Goal: Transaction & Acquisition: Purchase product/service

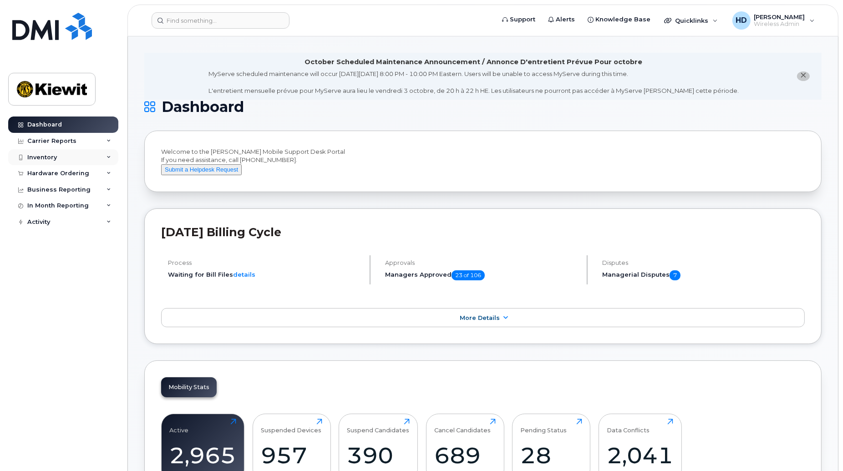
click at [110, 161] on div "Inventory" at bounding box center [63, 157] width 110 height 16
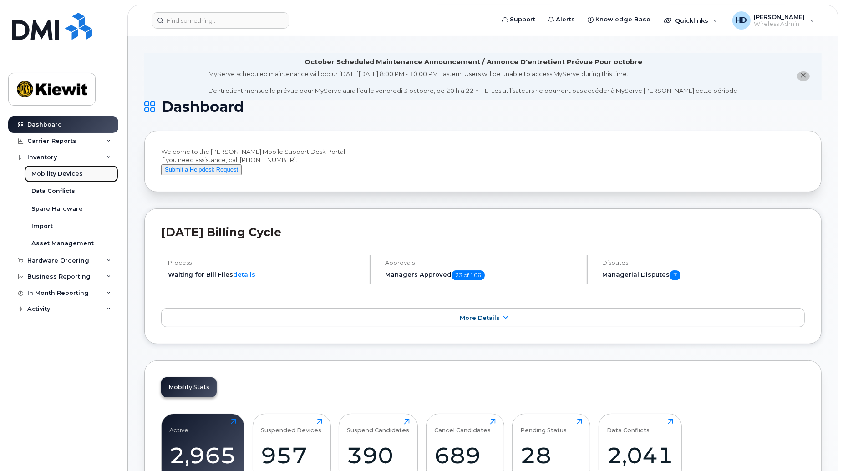
click at [61, 176] on div "Mobility Devices" at bounding box center [56, 174] width 51 height 8
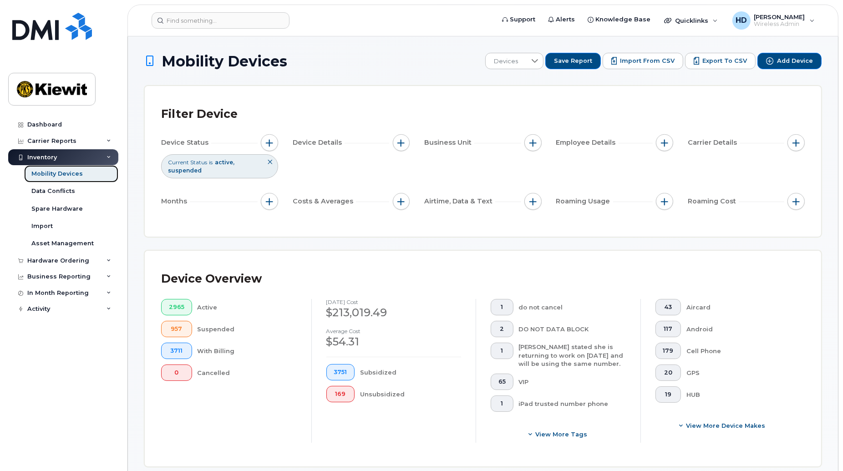
scroll to position [359, 0]
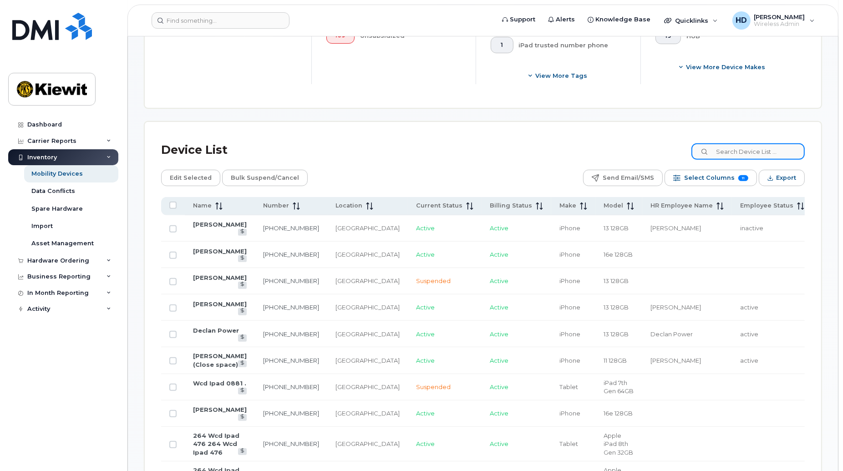
click at [749, 155] on input at bounding box center [748, 151] width 113 height 16
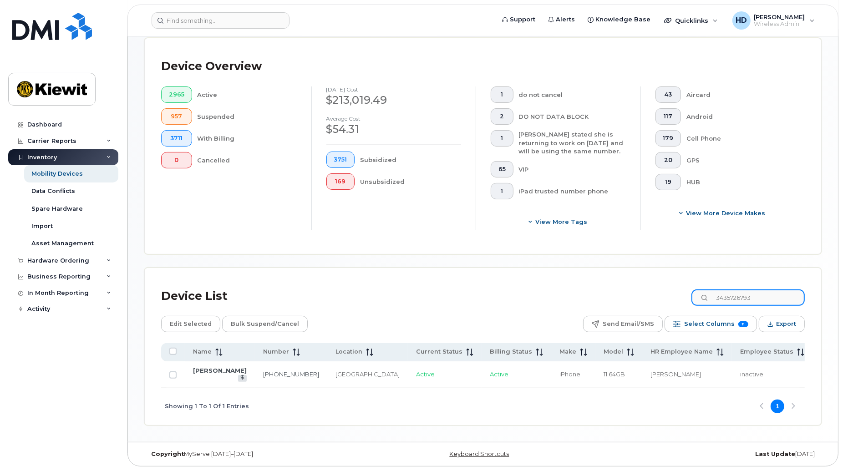
scroll to position [222, 0]
type input "3435726793"
click at [263, 371] on link "343-572-6793" at bounding box center [291, 374] width 56 height 7
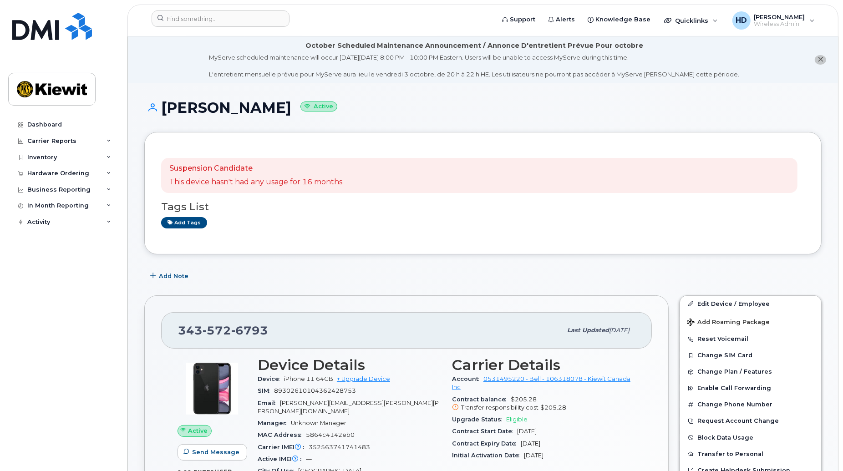
click at [818, 111] on h1 "Dominic Laferté Active" at bounding box center [483, 108] width 678 height 16
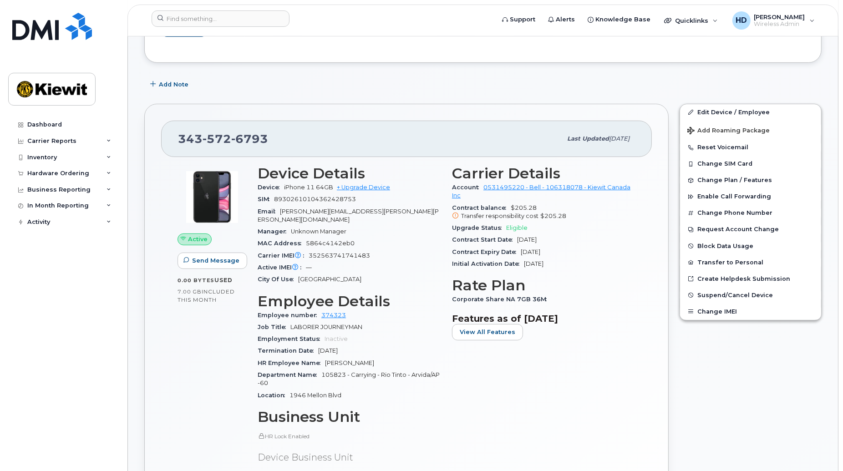
scroll to position [173, 0]
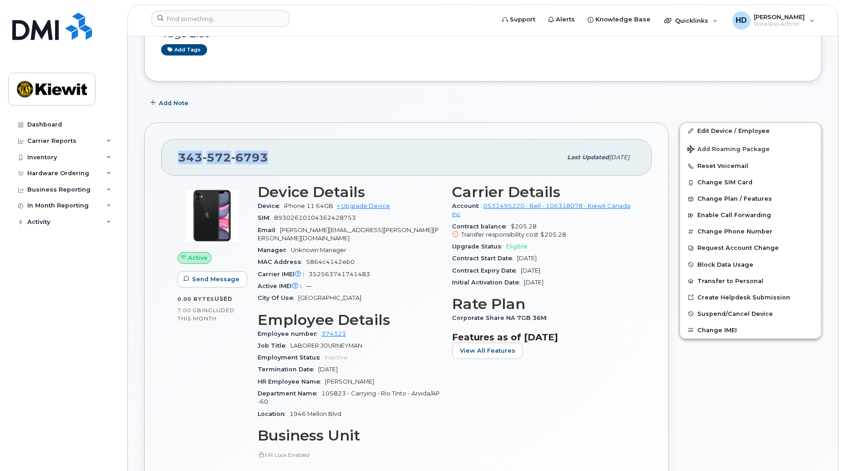
drag, startPoint x: 270, startPoint y: 158, endPoint x: 172, endPoint y: 160, distance: 98.4
click at [172, 160] on div "343 572 6793 Last updated Sep 03, 2025" at bounding box center [406, 157] width 491 height 36
copy span "343 572 6793"
click at [754, 129] on link "Edit Device / Employee" at bounding box center [750, 131] width 141 height 16
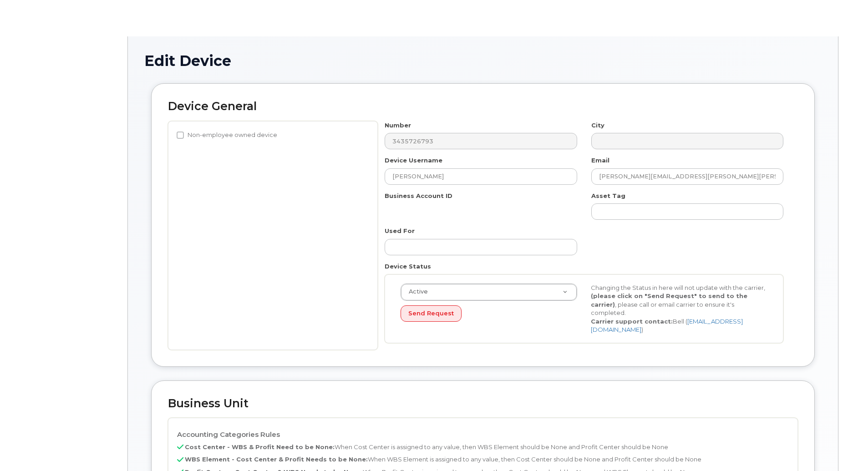
select select "14059"
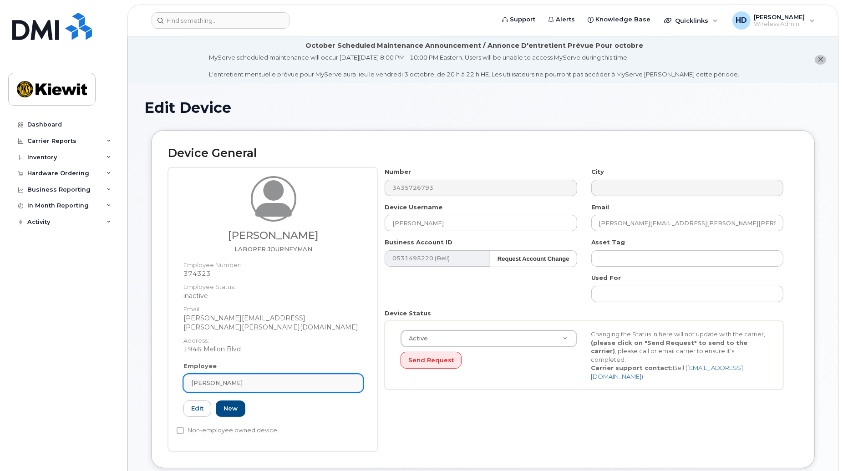
click at [248, 379] on div "[PERSON_NAME]" at bounding box center [273, 383] width 164 height 9
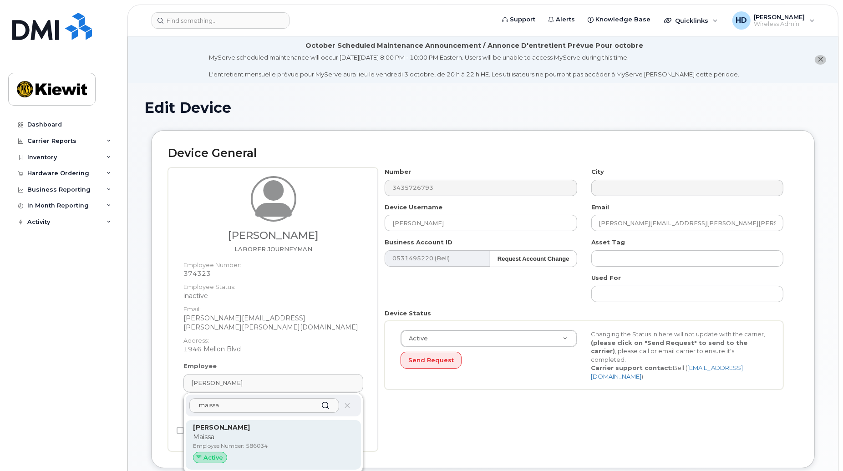
type input "maissa"
click at [250, 442] on p "Employee Number: 586034" at bounding box center [273, 446] width 161 height 8
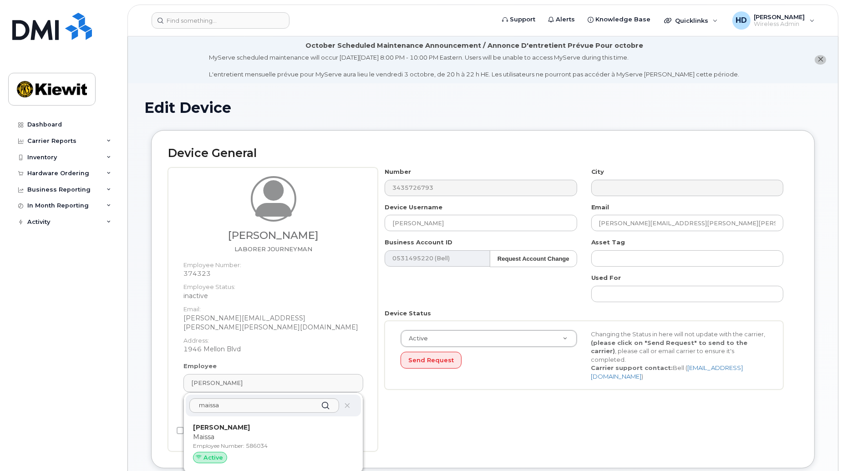
type input "[PERSON_NAME]"
type input "maissa.filah@ganotec.com"
type input "586034"
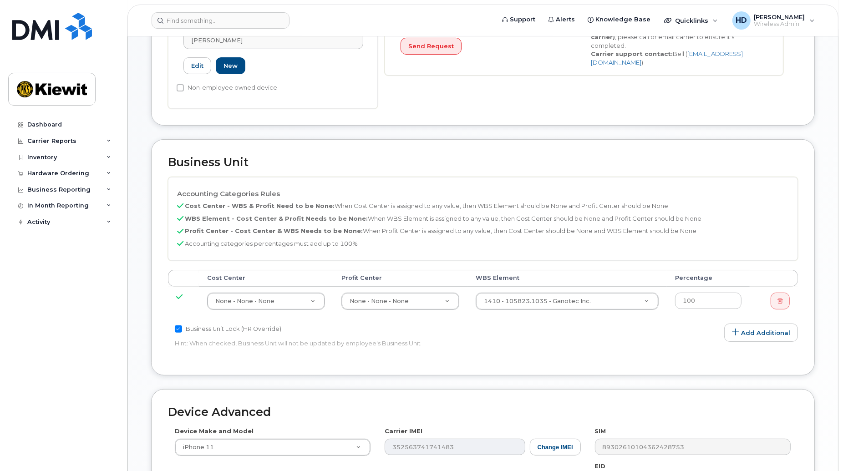
scroll to position [325, 0]
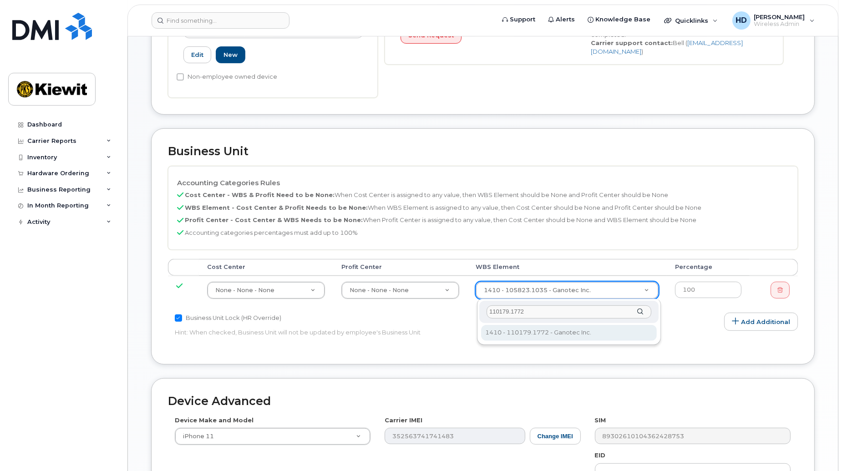
type input "110179.1772"
type input "33454915"
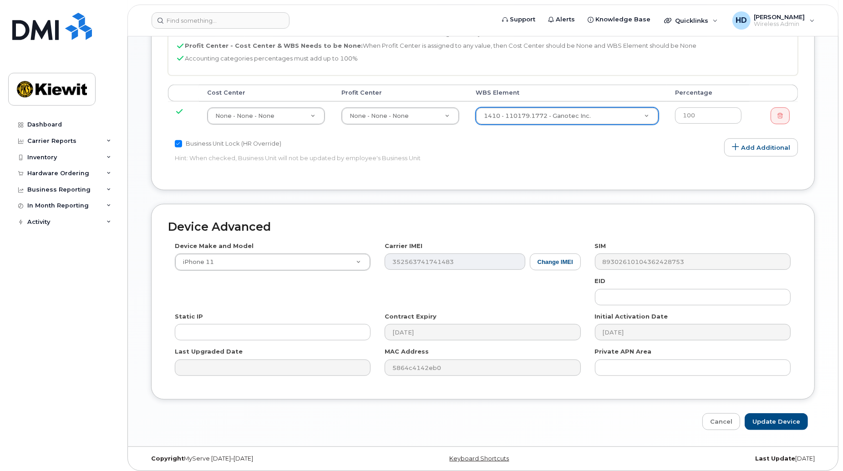
scroll to position [504, 0]
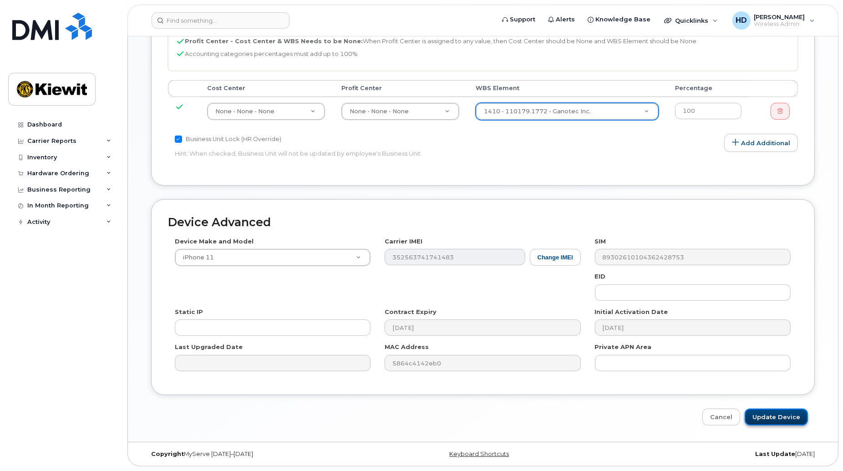
click at [780, 417] on input "Update Device" at bounding box center [776, 417] width 63 height 17
type input "Saving..."
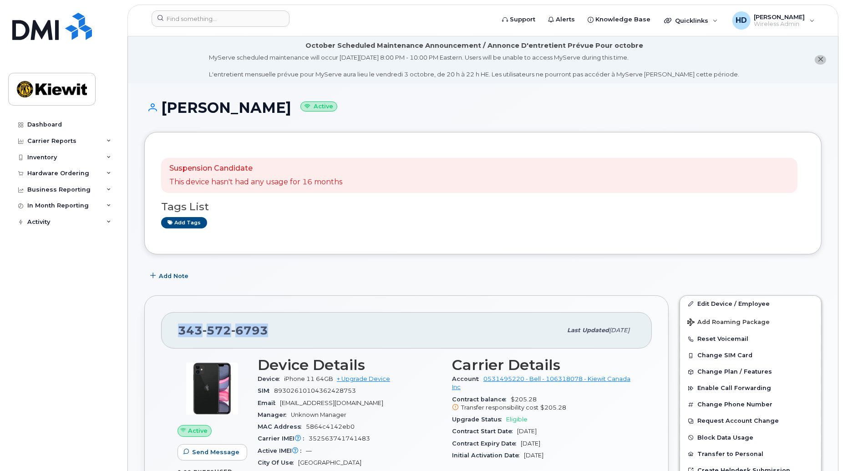
drag, startPoint x: 270, startPoint y: 338, endPoint x: 178, endPoint y: 338, distance: 91.5
click at [178, 338] on div "343 572 6793" at bounding box center [370, 330] width 384 height 19
click at [375, 381] on link "+ Upgrade Device" at bounding box center [363, 379] width 53 height 7
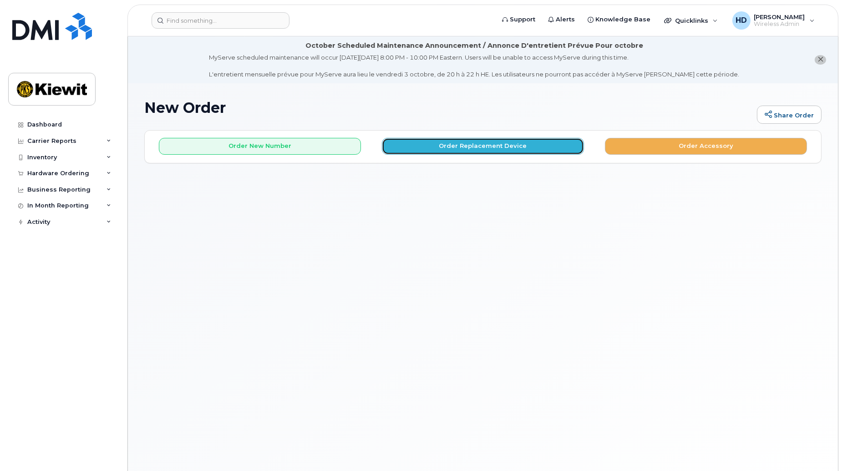
click at [480, 143] on button "Order Replacement Device" at bounding box center [483, 146] width 202 height 17
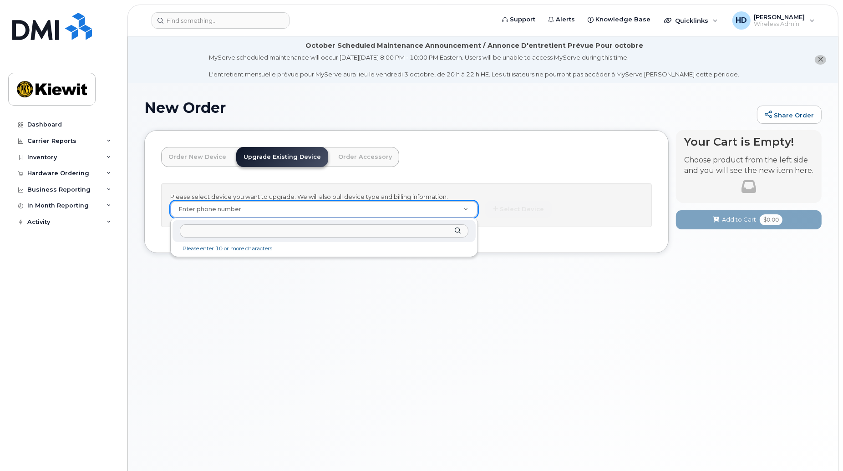
click at [334, 231] on input "text" at bounding box center [324, 230] width 289 height 13
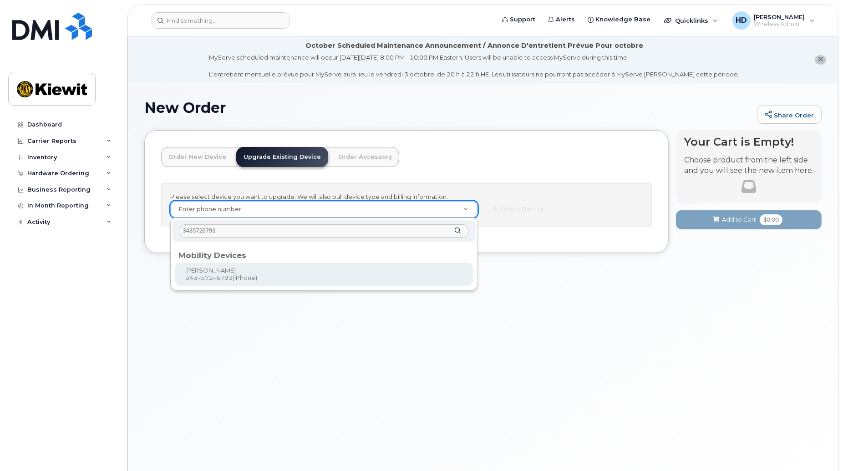
type input "3435726793"
type input "777862"
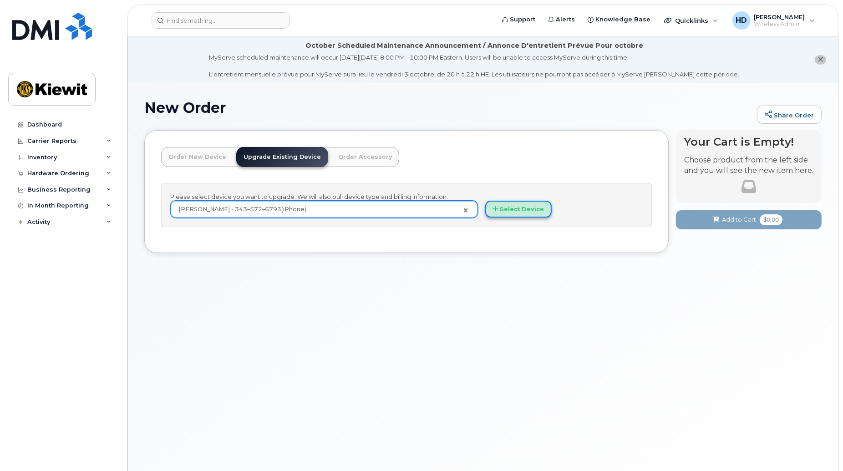
click at [530, 211] on button "Select Device" at bounding box center [518, 209] width 66 height 17
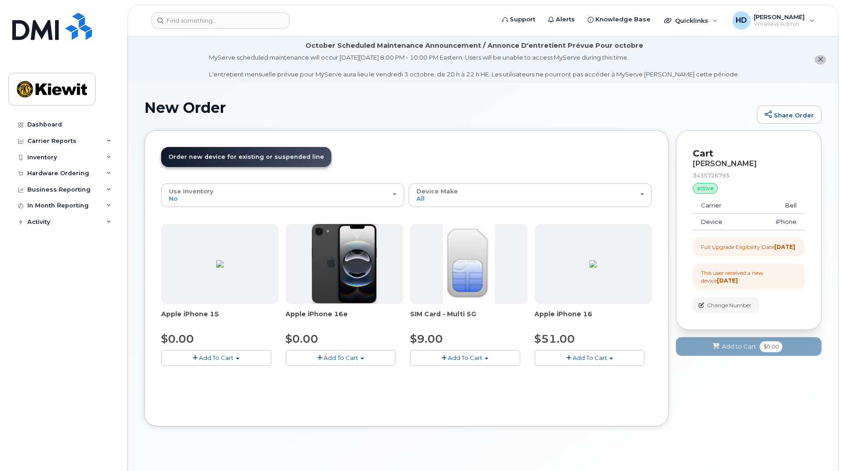
click at [342, 356] on span "Add To Cart" at bounding box center [341, 357] width 35 height 7
click at [365, 378] on link "$0.00 - 3 year upgrade (128GB)" at bounding box center [344, 374] width 113 height 11
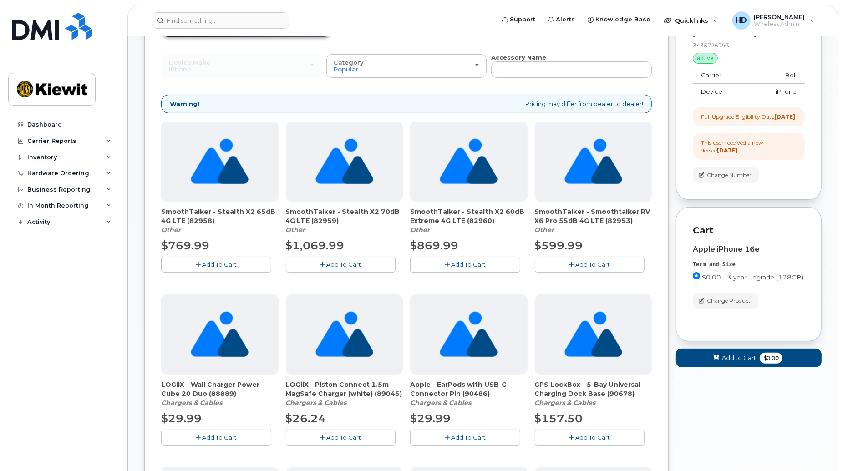
scroll to position [51, 0]
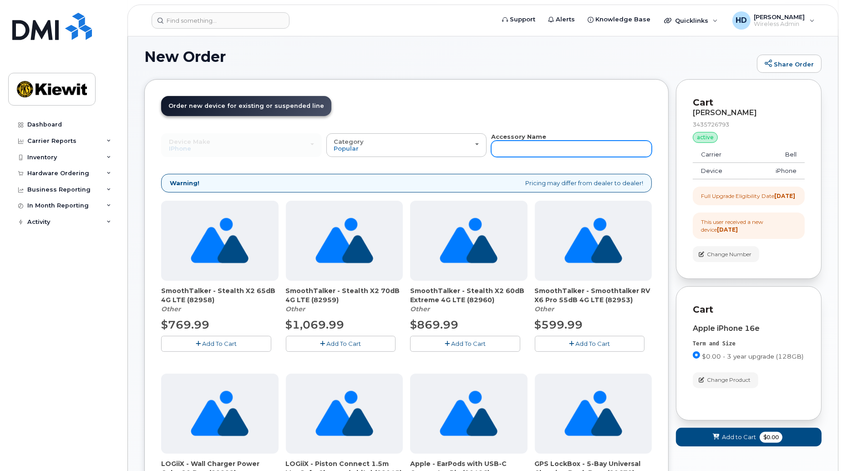
click at [512, 151] on input "text" at bounding box center [571, 149] width 161 height 16
type input "screen"
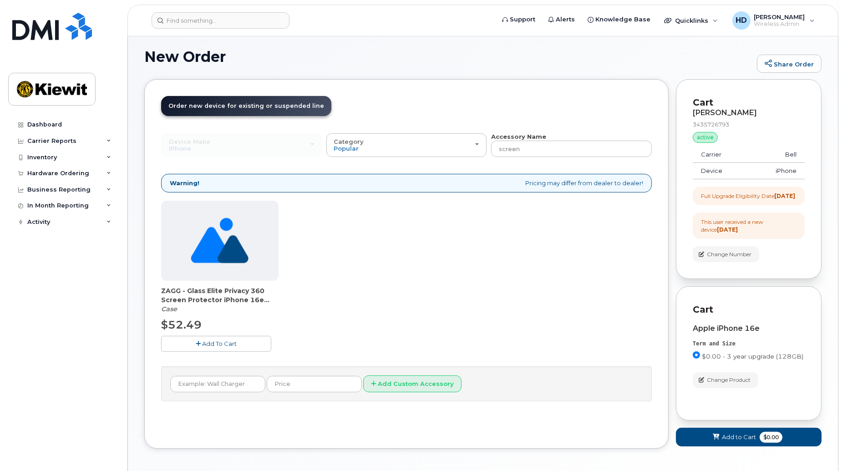
click at [204, 338] on button "Add To Cart" at bounding box center [216, 344] width 110 height 16
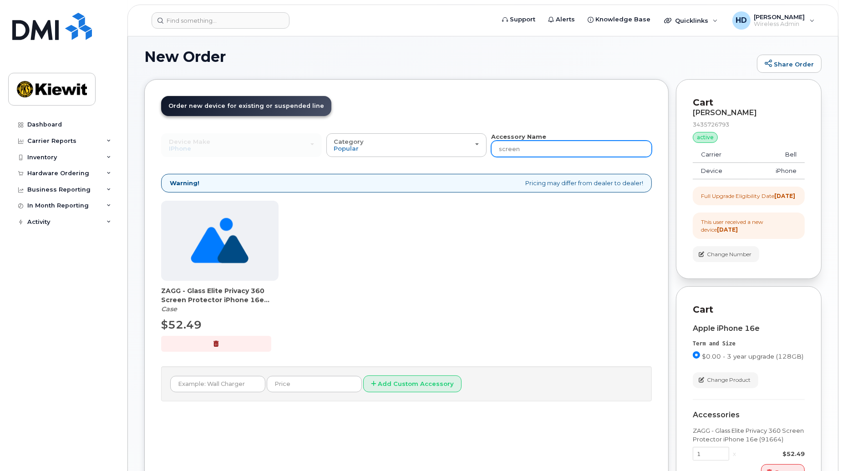
click at [576, 152] on input "screen" at bounding box center [571, 149] width 161 height 16
drag, startPoint x: 556, startPoint y: 152, endPoint x: 483, endPoint y: 155, distance: 73.4
click at [483, 155] on div "Device Make All Android Cell Phone HUB iPhone Modem Tablet All Android Cell Pho…" at bounding box center [406, 145] width 491 height 25
type input "apple"
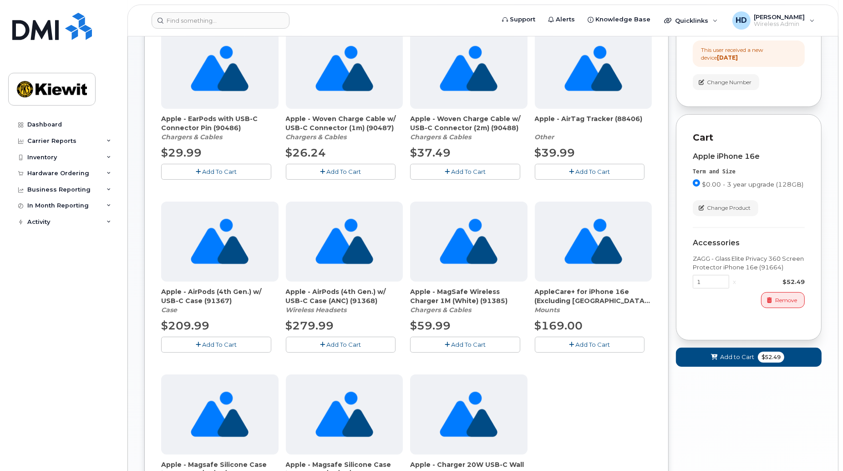
scroll to position [413, 0]
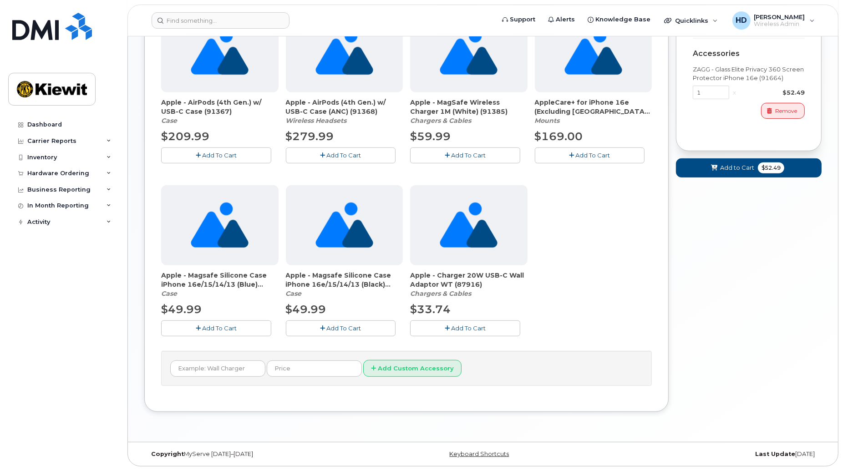
click at [465, 325] on span "Add To Cart" at bounding box center [468, 328] width 35 height 7
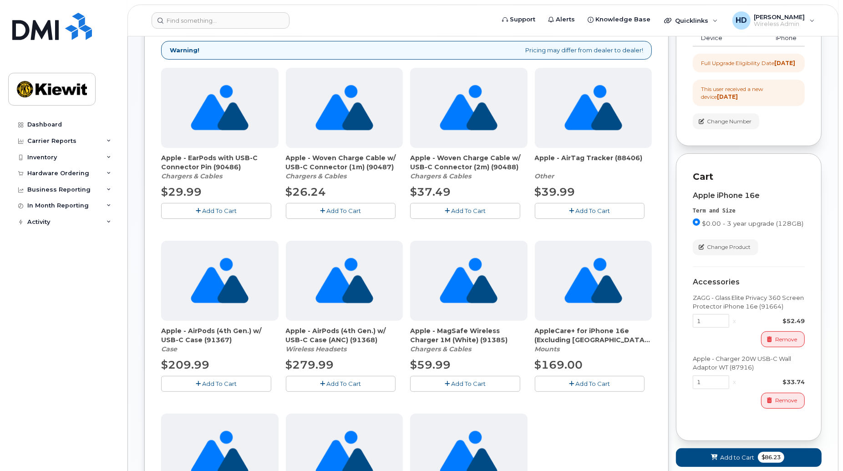
scroll to position [2, 0]
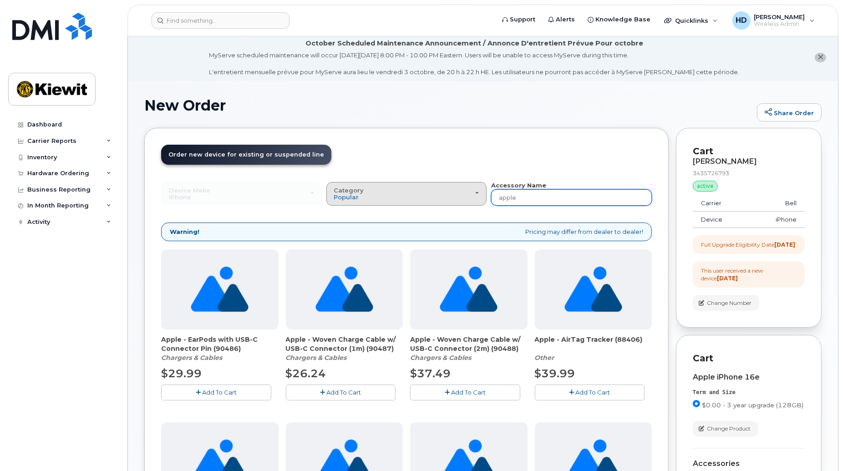
drag, startPoint x: 546, startPoint y: 195, endPoint x: 458, endPoint y: 195, distance: 88.3
click at [458, 195] on div "Device Make All Android Cell Phone HUB iPhone Modem Tablet All Android Cell Pho…" at bounding box center [406, 193] width 491 height 25
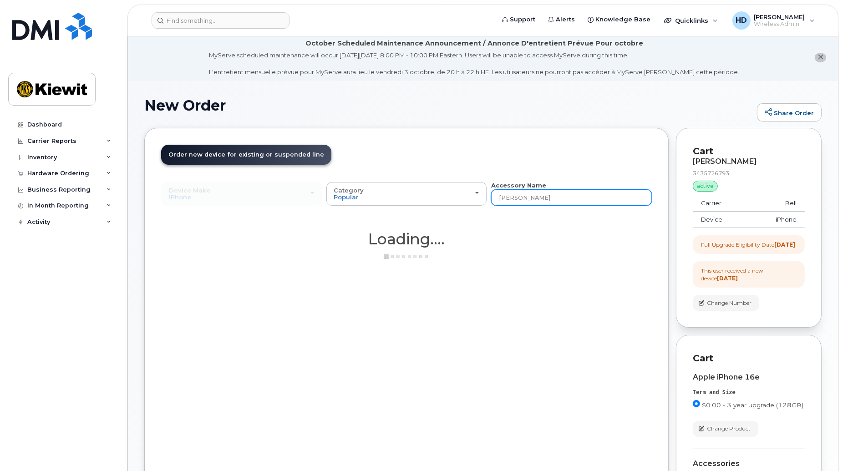
type input "otterbox"
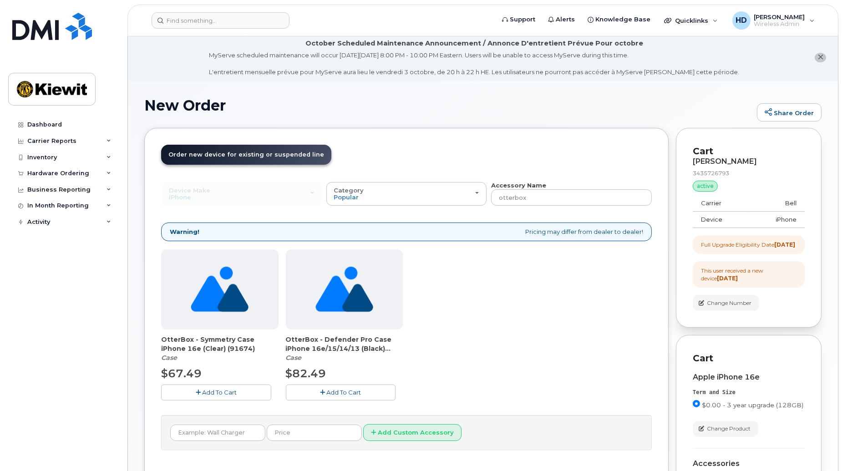
click at [220, 392] on span "Add To Cart" at bounding box center [219, 392] width 35 height 7
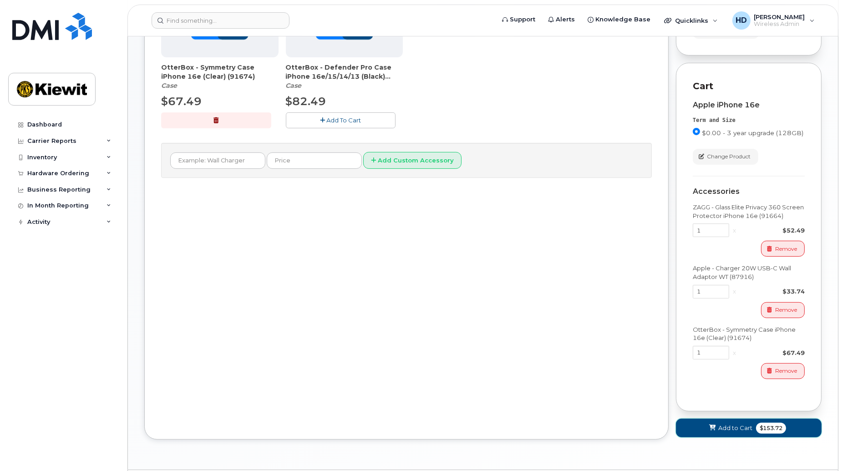
click at [752, 435] on button "Add to Cart $153.72" at bounding box center [749, 428] width 146 height 19
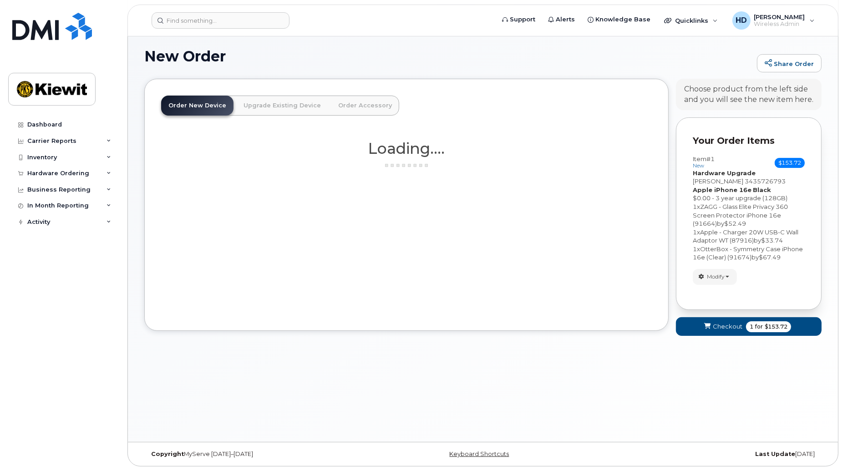
scroll to position [51, 0]
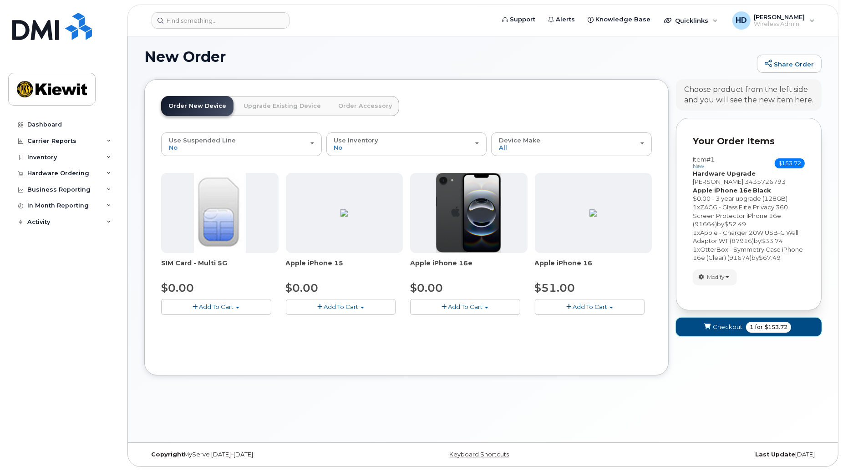
click at [759, 321] on button "Checkout 1 for $153.72" at bounding box center [749, 327] width 146 height 19
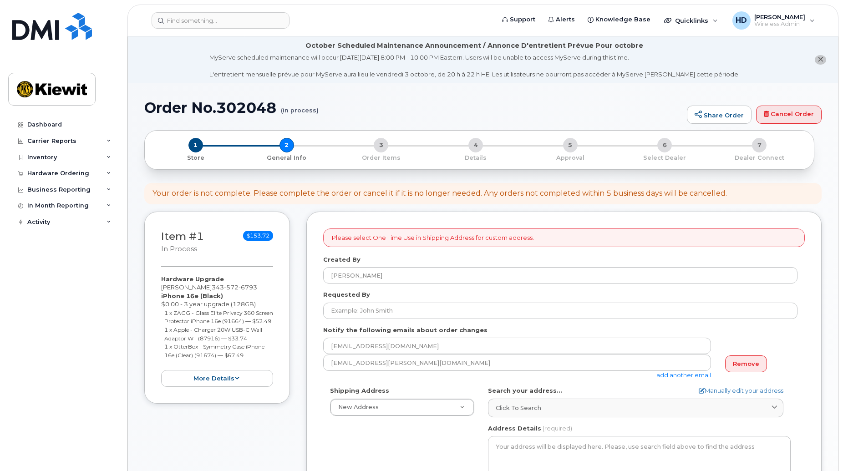
select select
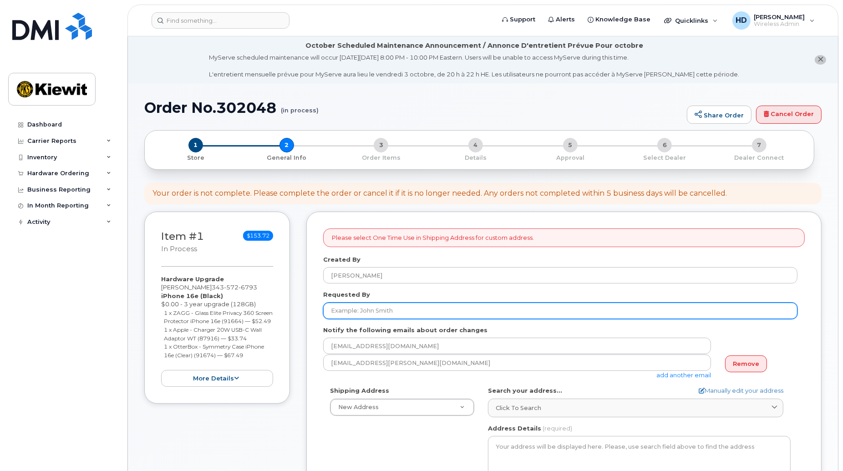
click at [392, 311] on input "Requested By" at bounding box center [560, 311] width 474 height 16
type input "[PERSON_NAME]"
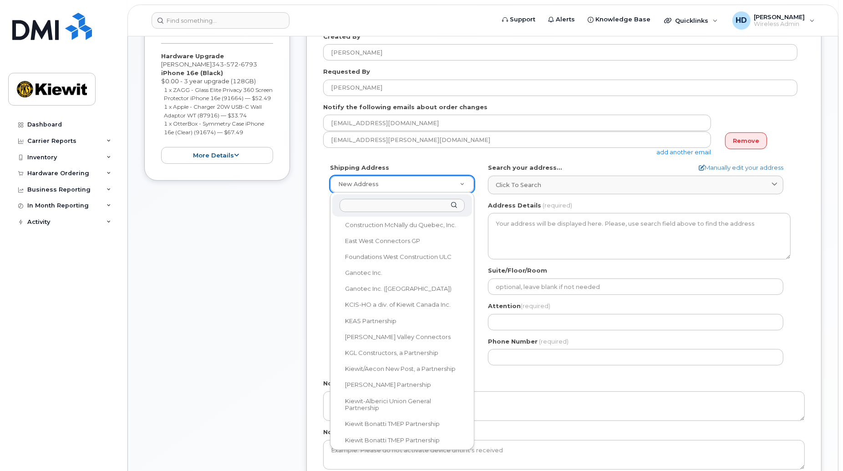
scroll to position [157, 0]
select select
type textarea "3777 [PERSON_NAME] [GEOGRAPHIC_DATA] [GEOGRAPHIC_DATA] H1B 5W9"
type input "[PERSON_NAME]"
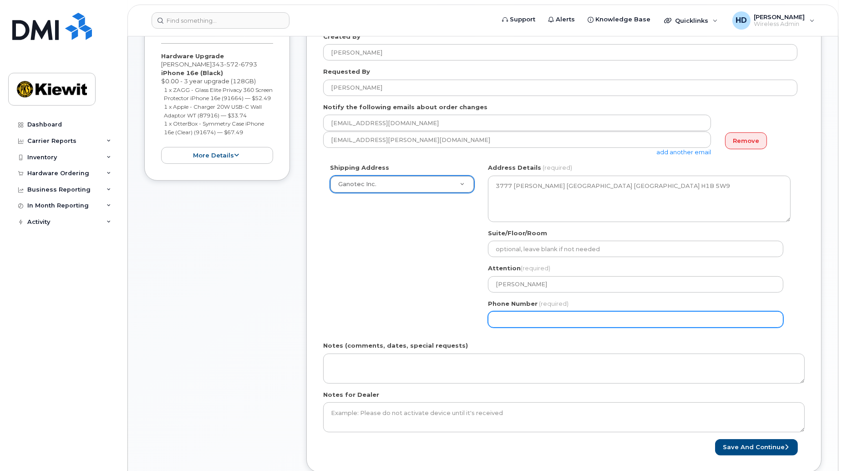
click at [520, 320] on input "Phone Number" at bounding box center [636, 319] width 296 height 16
type input "5142915712"
select select
click at [441, 302] on div "Shipping Address Ganotec Inc. New Address [GEOGRAPHIC_DATA] 1946 [GEOGRAPHIC_DA…" at bounding box center [560, 248] width 474 height 171
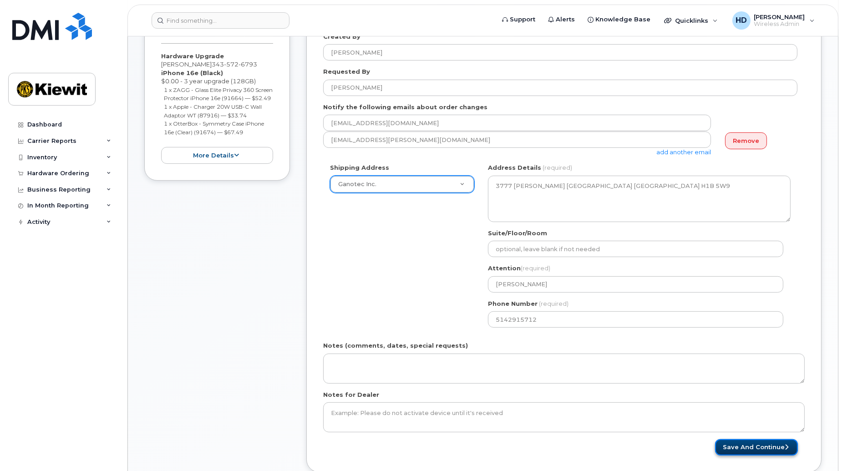
click at [765, 445] on button "Save and Continue" at bounding box center [756, 447] width 83 height 17
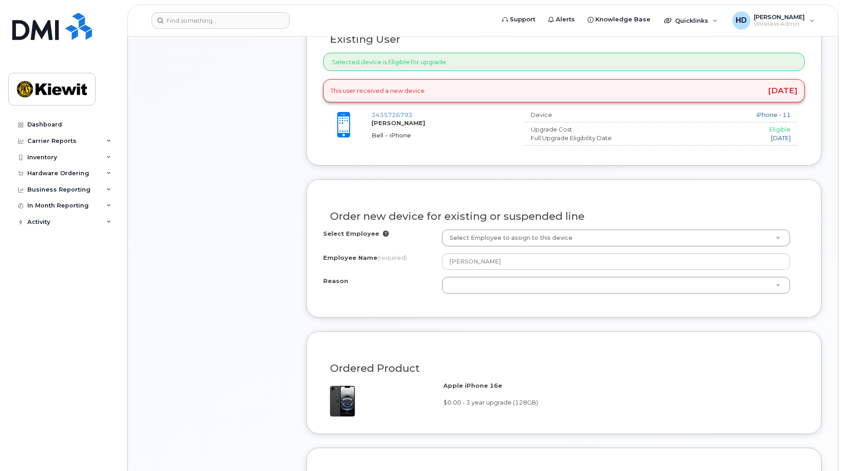
scroll to position [505, 0]
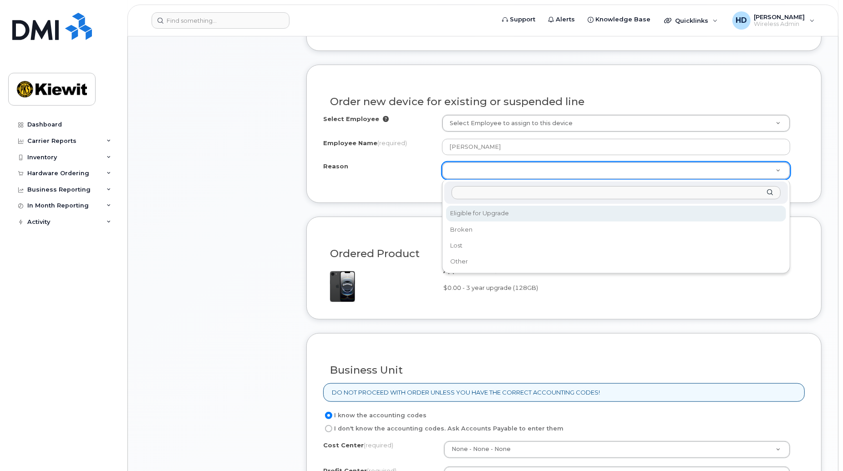
select select "eligible_for_upgrade"
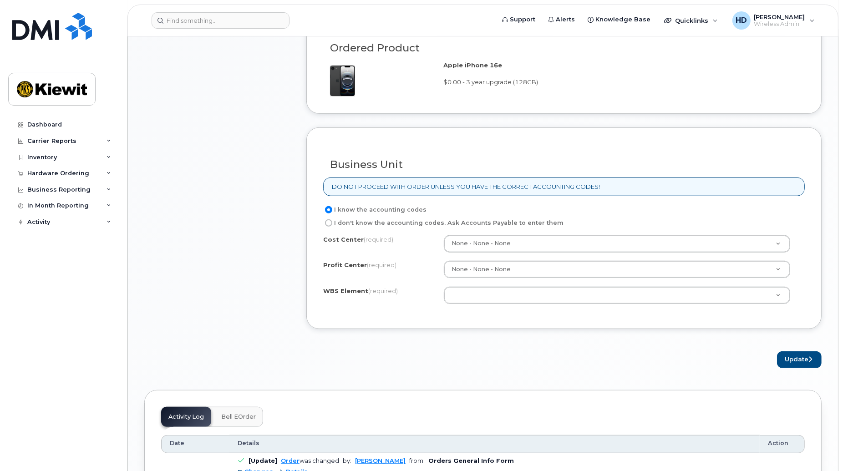
scroll to position [766, 0]
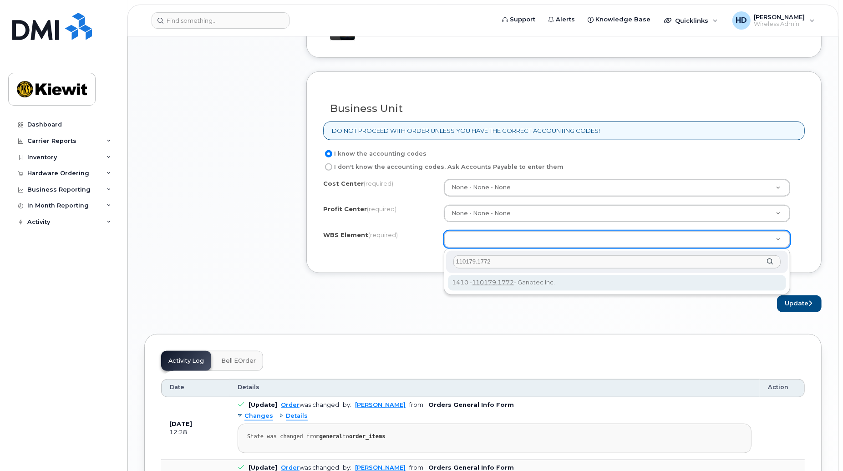
type input "110179.1772"
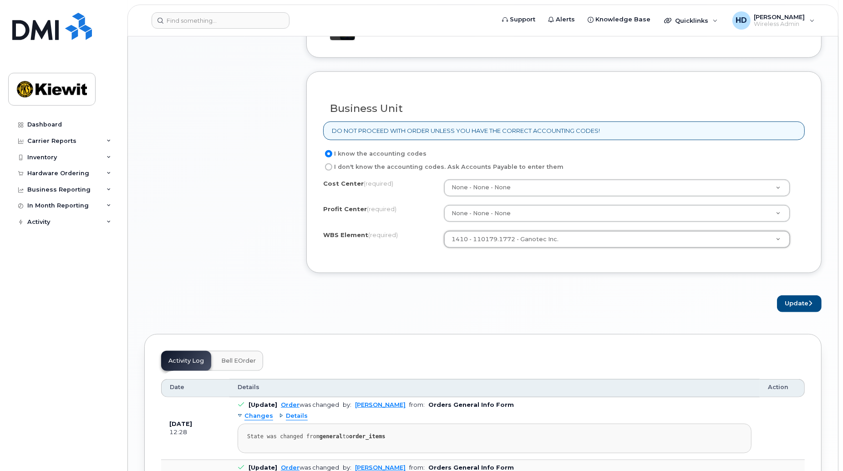
click at [689, 331] on div "× Share This Order If you want to allow others to create or edit orders, share …" at bounding box center [483, 42] width 678 height 1356
click at [806, 307] on button "Update" at bounding box center [799, 304] width 45 height 17
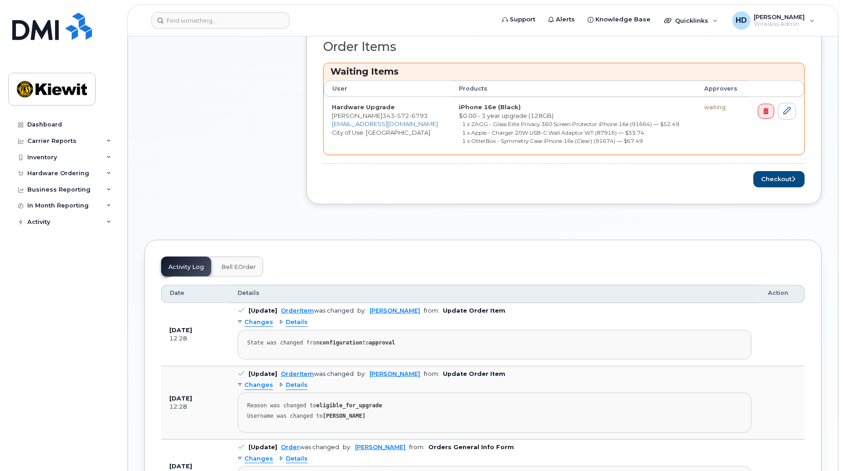
scroll to position [378, 0]
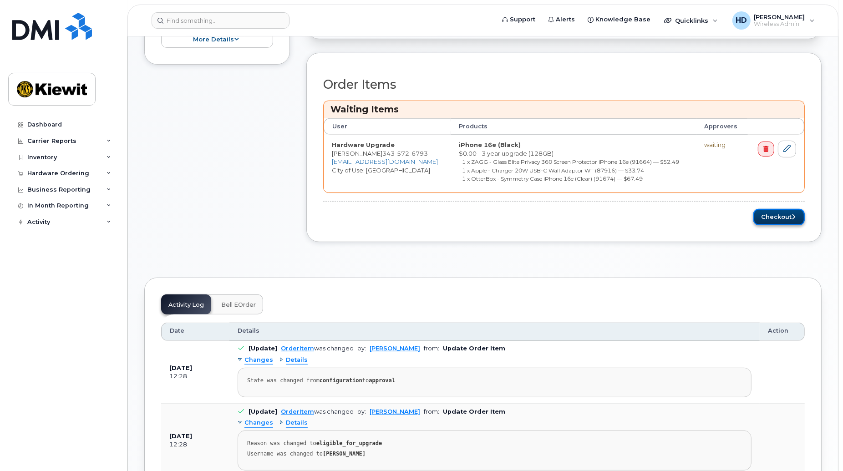
click at [785, 215] on button "Checkout" at bounding box center [779, 217] width 51 height 17
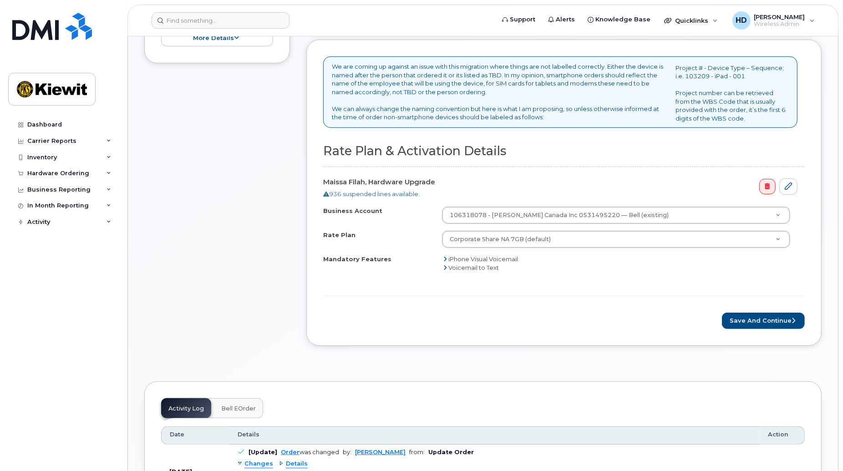
scroll to position [325, 0]
click at [832, 262] on div "Order No.302048 (Order requires Specific details) Share Order Cancel Order × Sh…" at bounding box center [483, 371] width 710 height 1224
click at [828, 280] on div "Order No.302048 (Order requires Specific details) Share Order Cancel Order × Sh…" at bounding box center [483, 371] width 710 height 1224
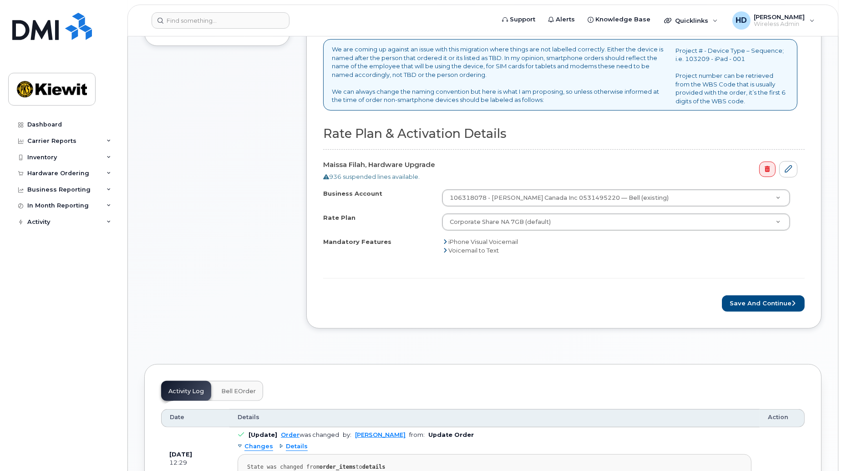
scroll to position [346, 0]
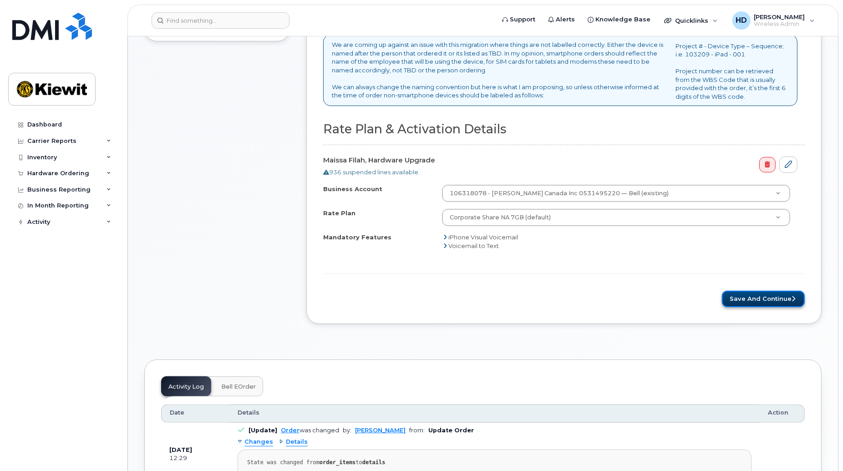
click at [770, 295] on button "Save and Continue" at bounding box center [763, 299] width 83 height 17
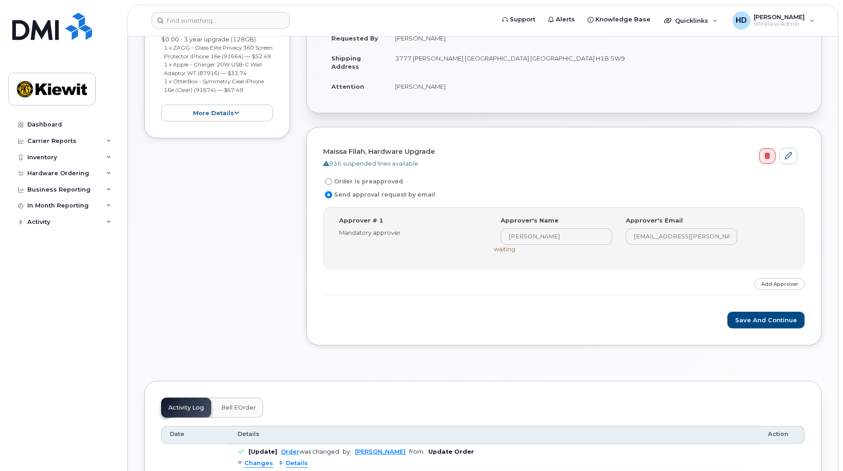
scroll to position [240, 0]
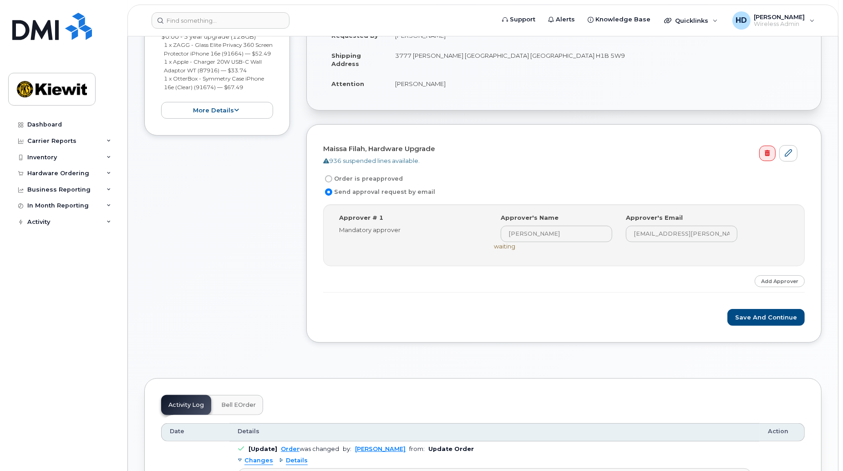
click at [326, 180] on input "Order is preapproved" at bounding box center [328, 178] width 7 height 7
radio input "true"
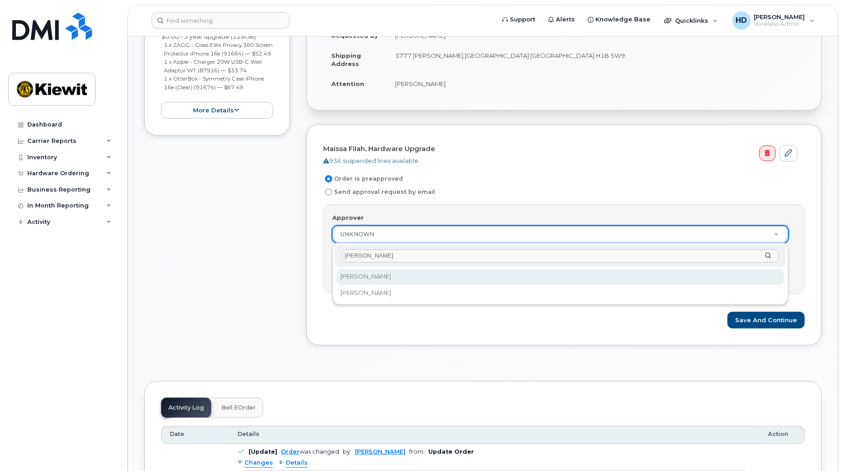
type input "kevin"
select select "6596"
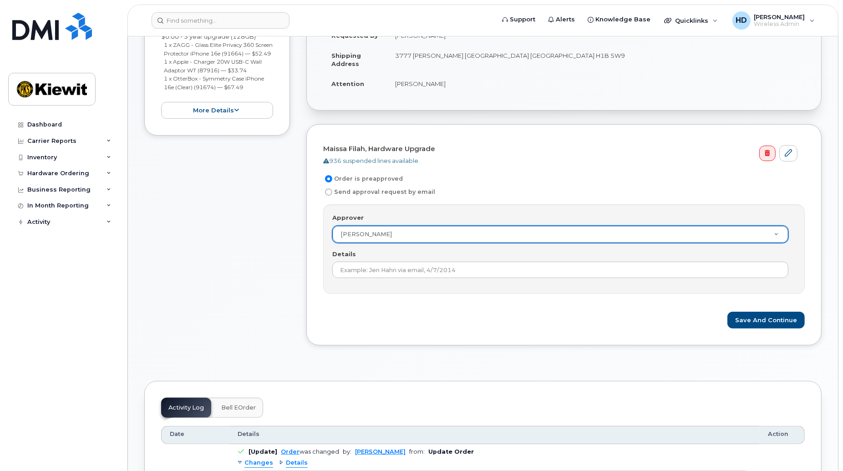
click at [443, 313] on div "Save and Continue" at bounding box center [564, 320] width 482 height 17
click at [776, 320] on button "Save and Continue" at bounding box center [766, 320] width 77 height 17
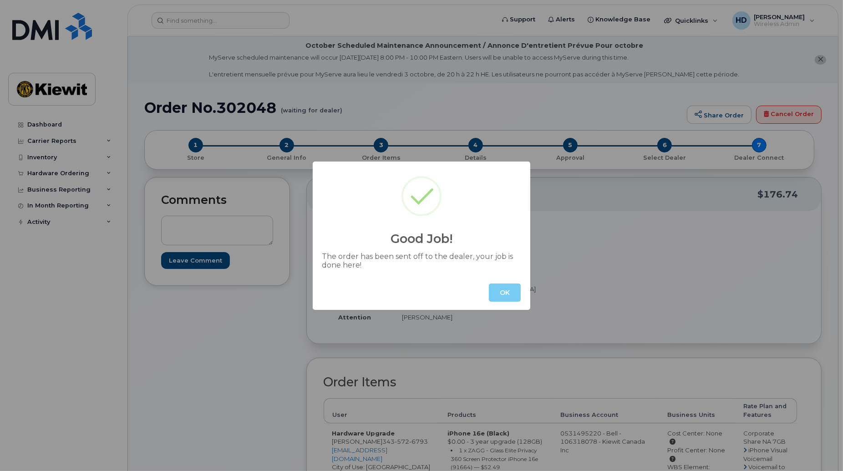
click at [504, 291] on button "OK" at bounding box center [505, 293] width 32 height 18
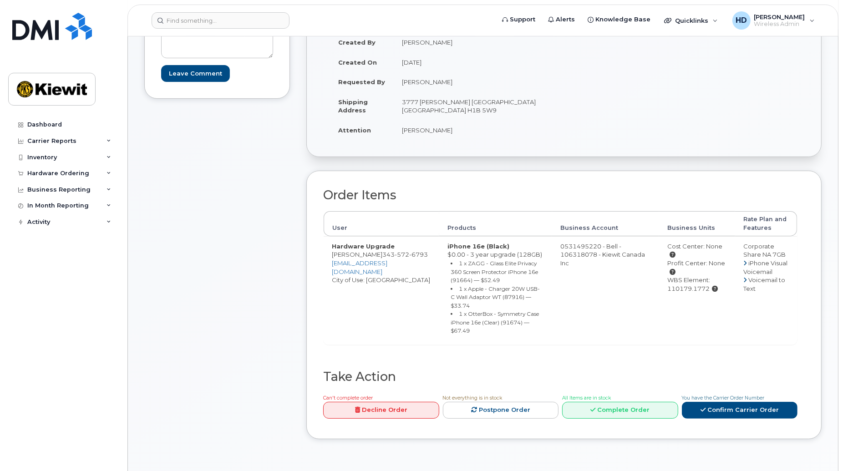
scroll to position [250, 0]
